Goal: Book appointment/travel/reservation

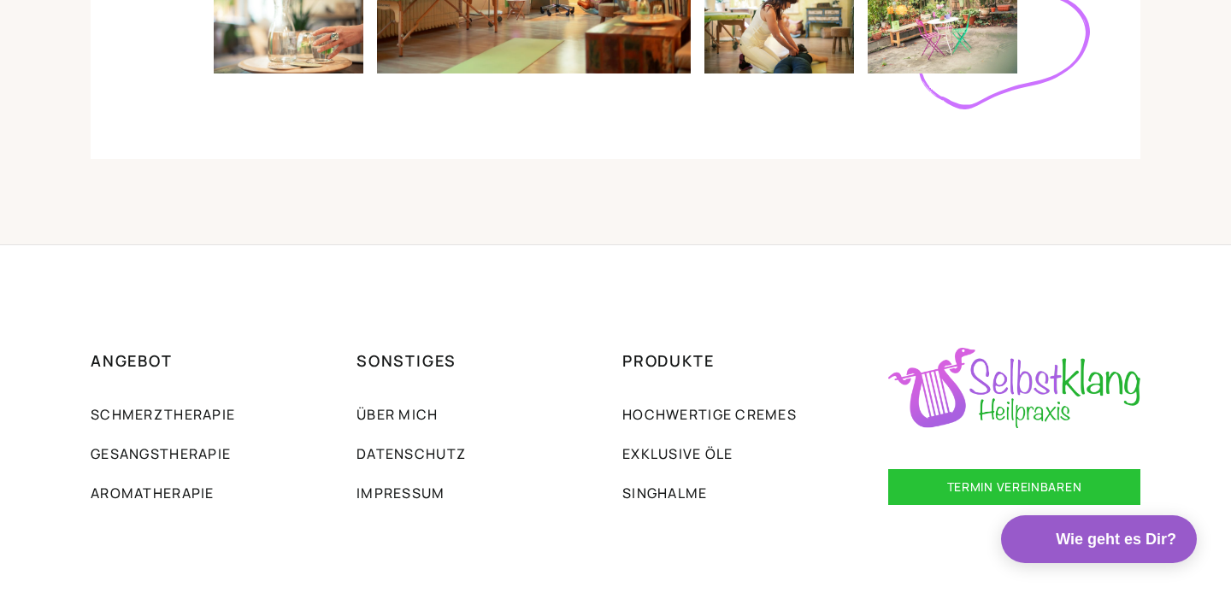
scroll to position [4129, 0]
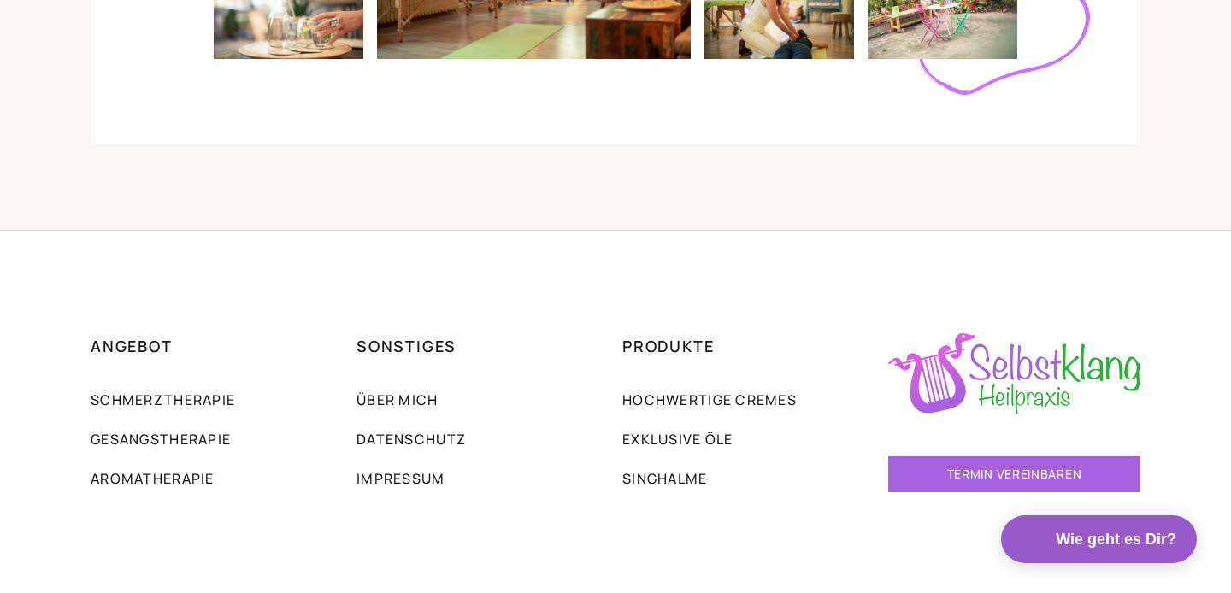
click at [1014, 472] on link "TERMIN VEREINBAREN" at bounding box center [1014, 474] width 252 height 36
